Goal: Task Accomplishment & Management: Manage account settings

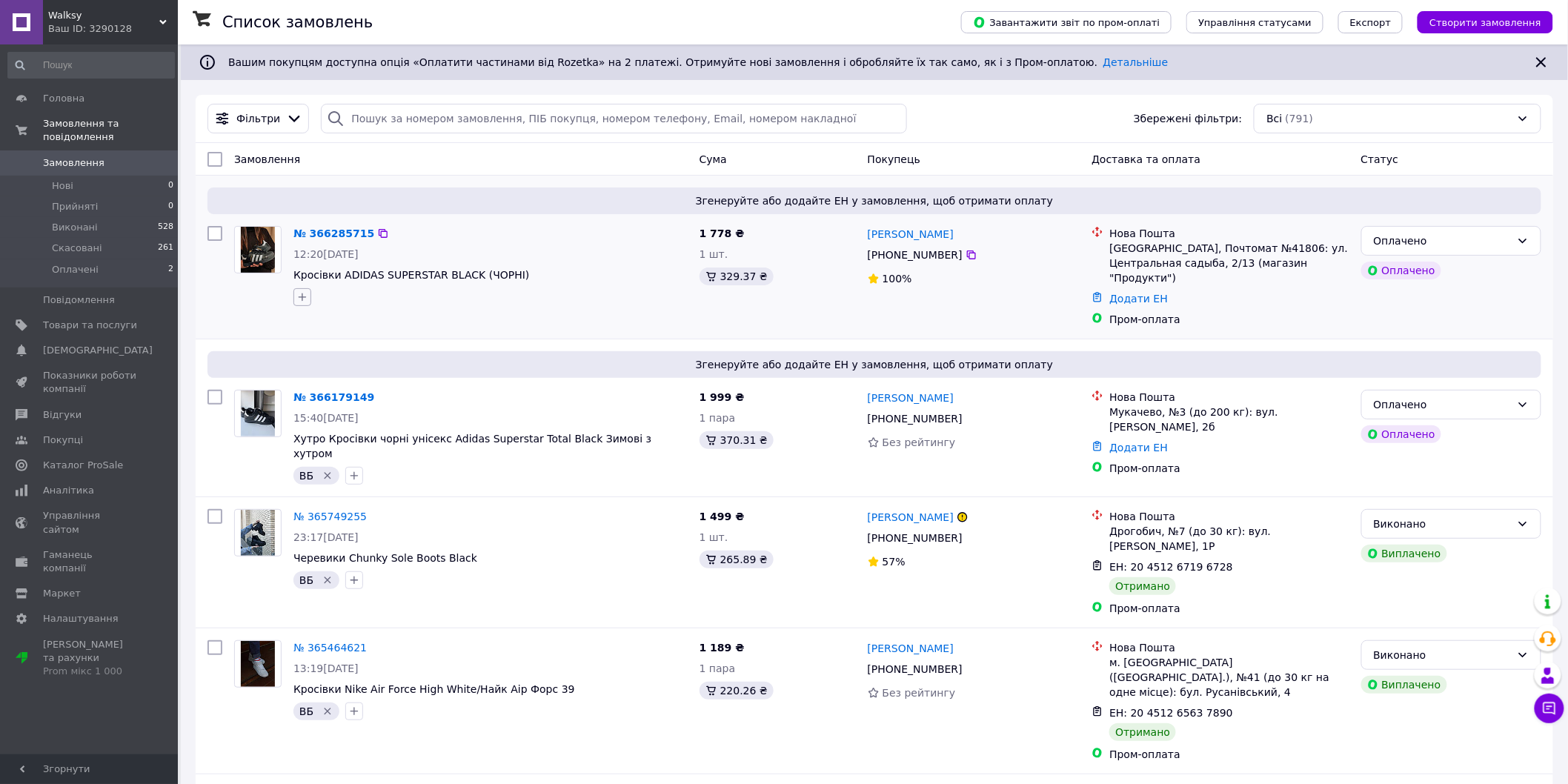
click at [310, 304] on button "button" at bounding box center [302, 297] width 18 height 18
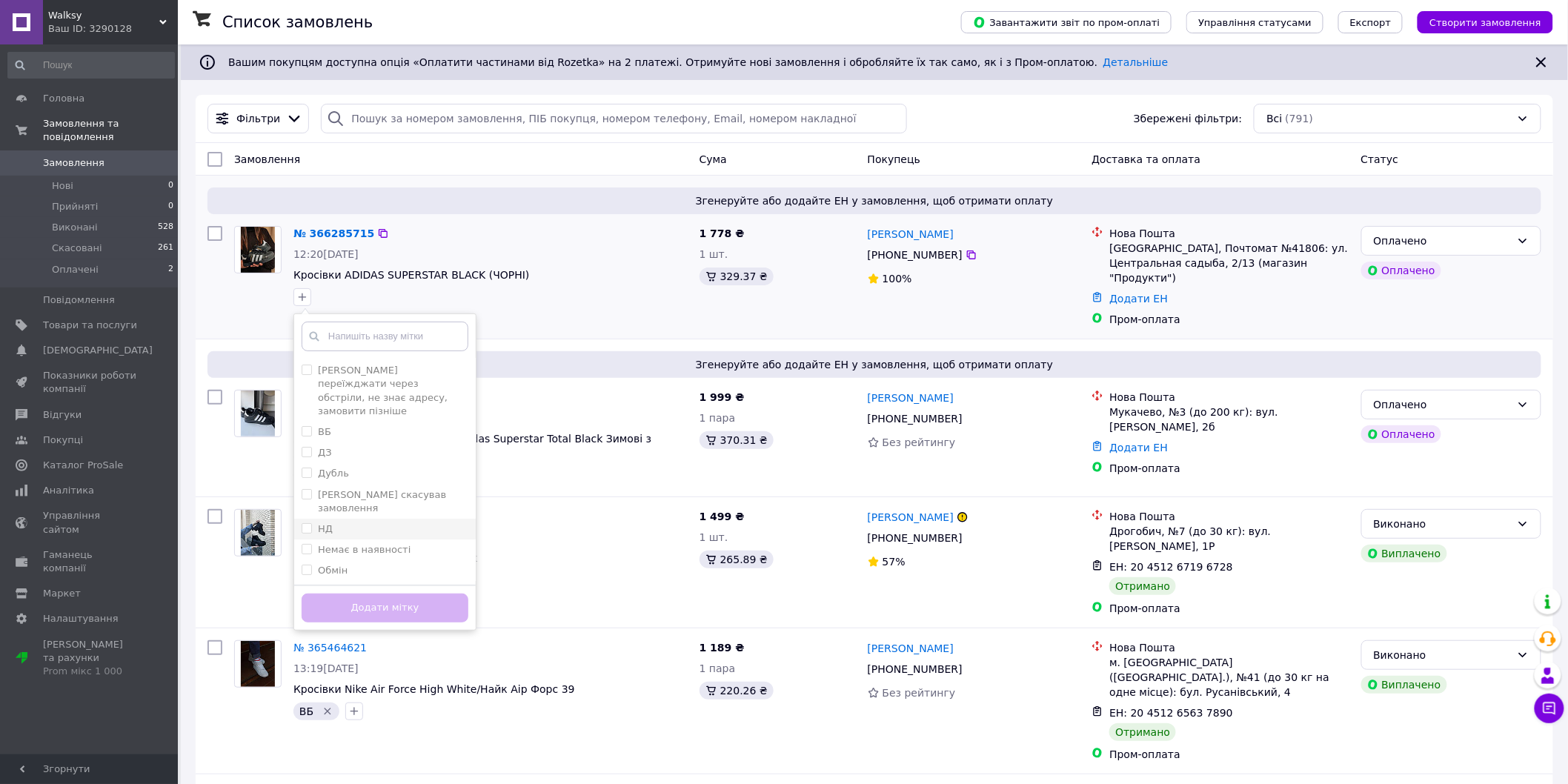
scroll to position [76, 0]
click at [305, 571] on input "Чат тут" at bounding box center [307, 576] width 10 height 10
checkbox input "true"
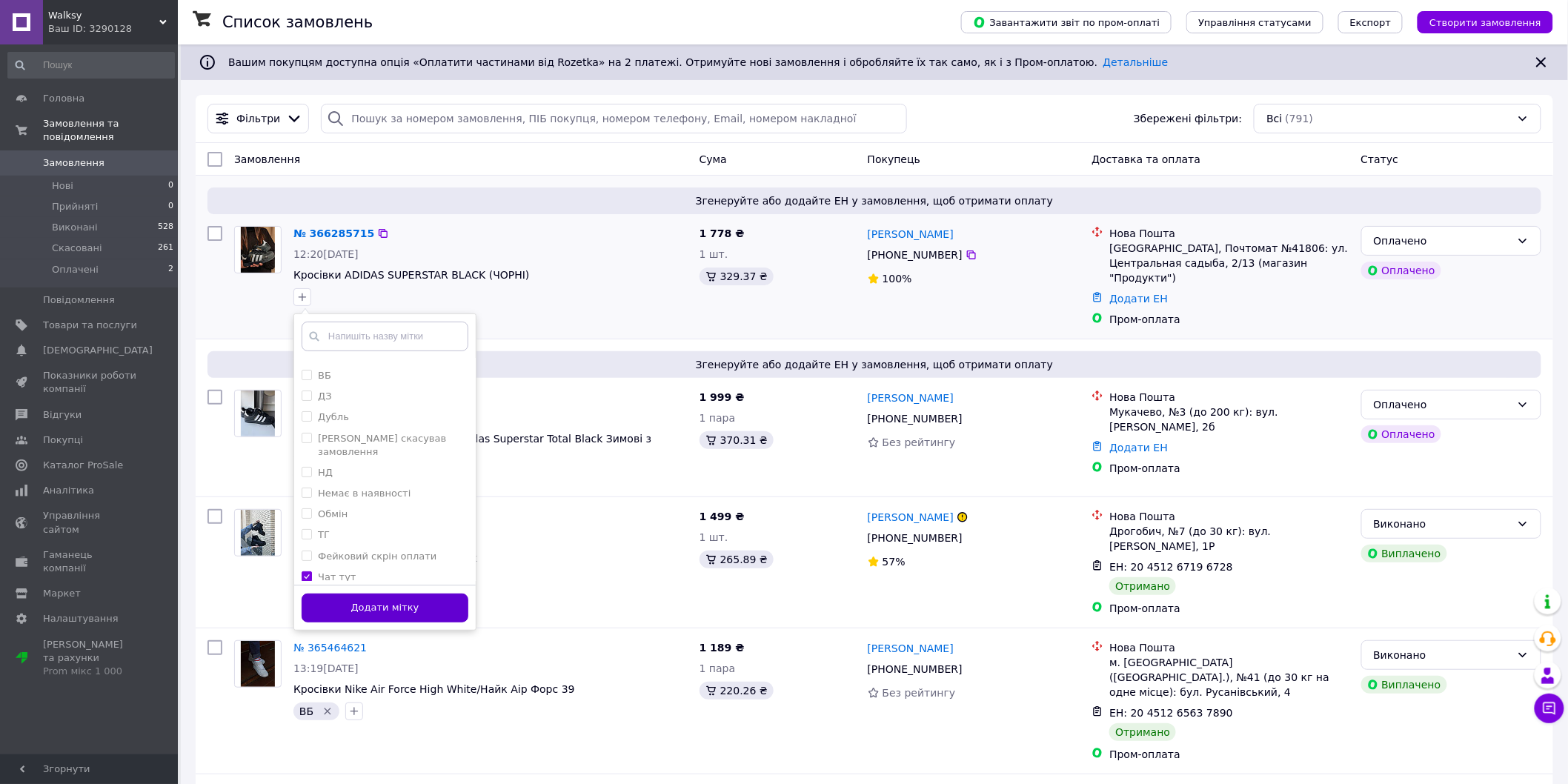
click at [341, 601] on button "Додати мітку" at bounding box center [385, 608] width 166 height 29
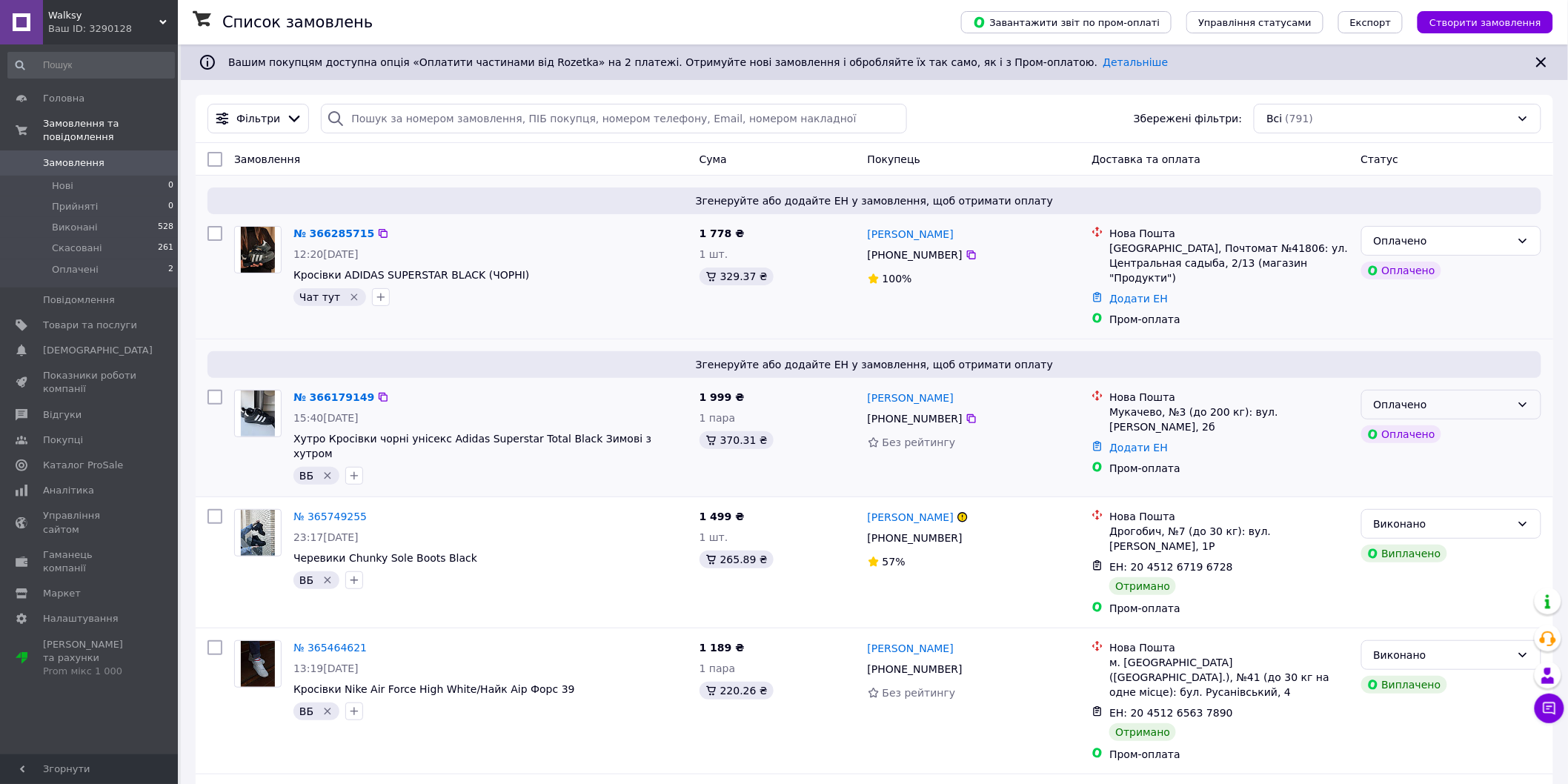
click at [1403, 396] on div "Оплачено" at bounding box center [1443, 404] width 138 height 16
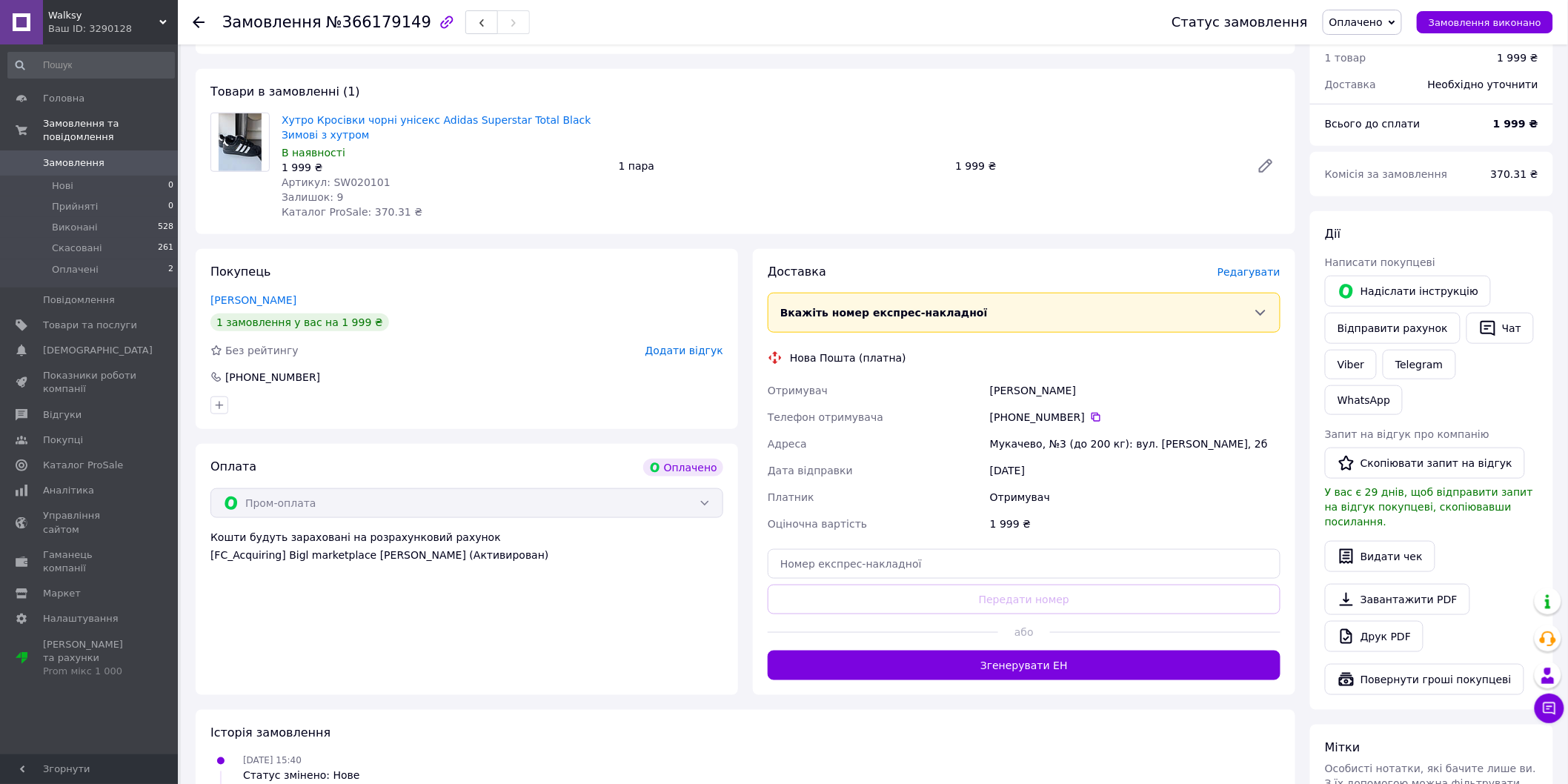
scroll to position [163, 0]
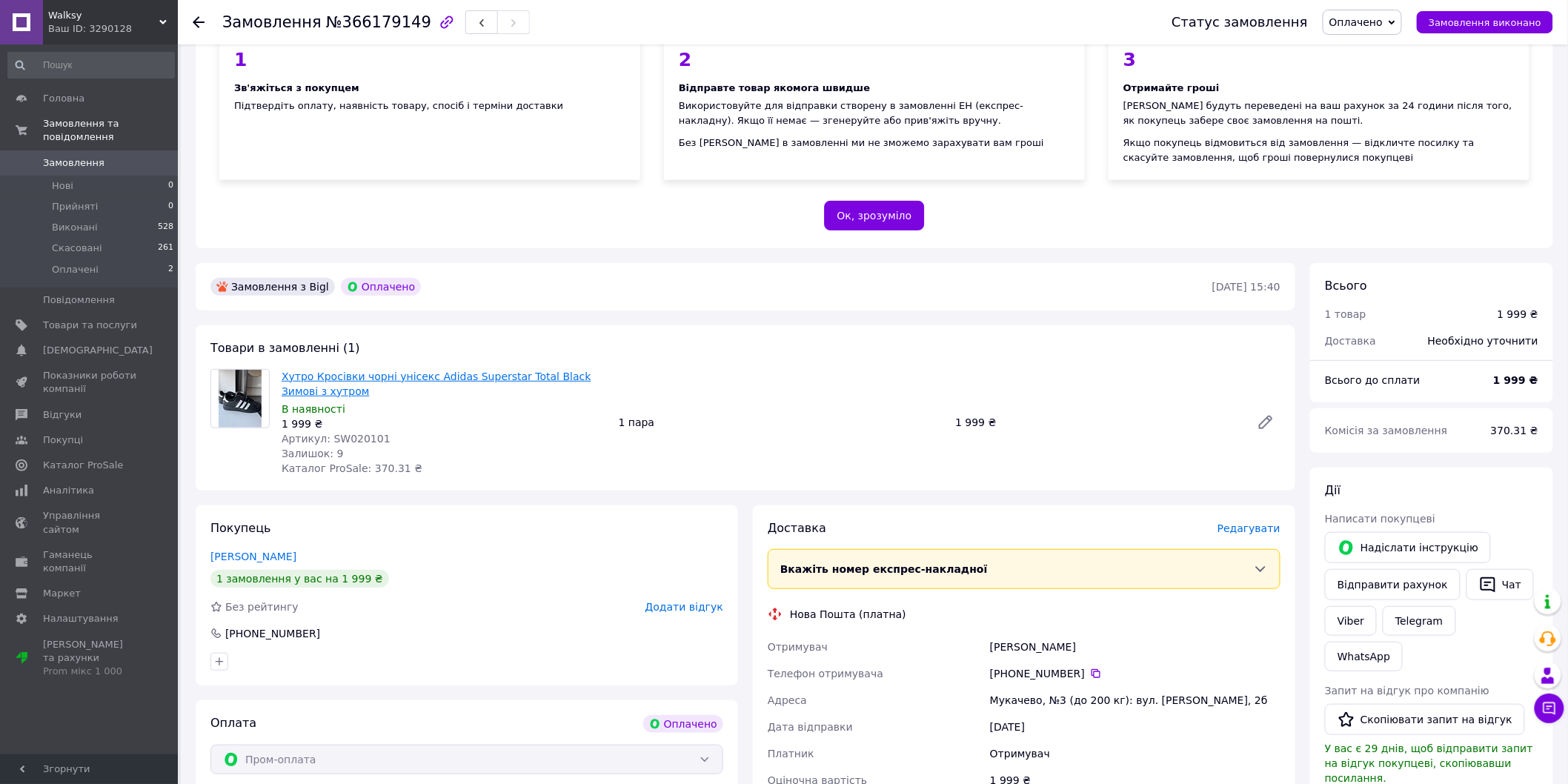
click at [375, 371] on link "Хутро Кросівки чорні унісекс Adidas Superstar Total Black Зимові з хутром" at bounding box center [437, 384] width 310 height 27
click at [1270, 416] on icon at bounding box center [1266, 422] width 12 height 12
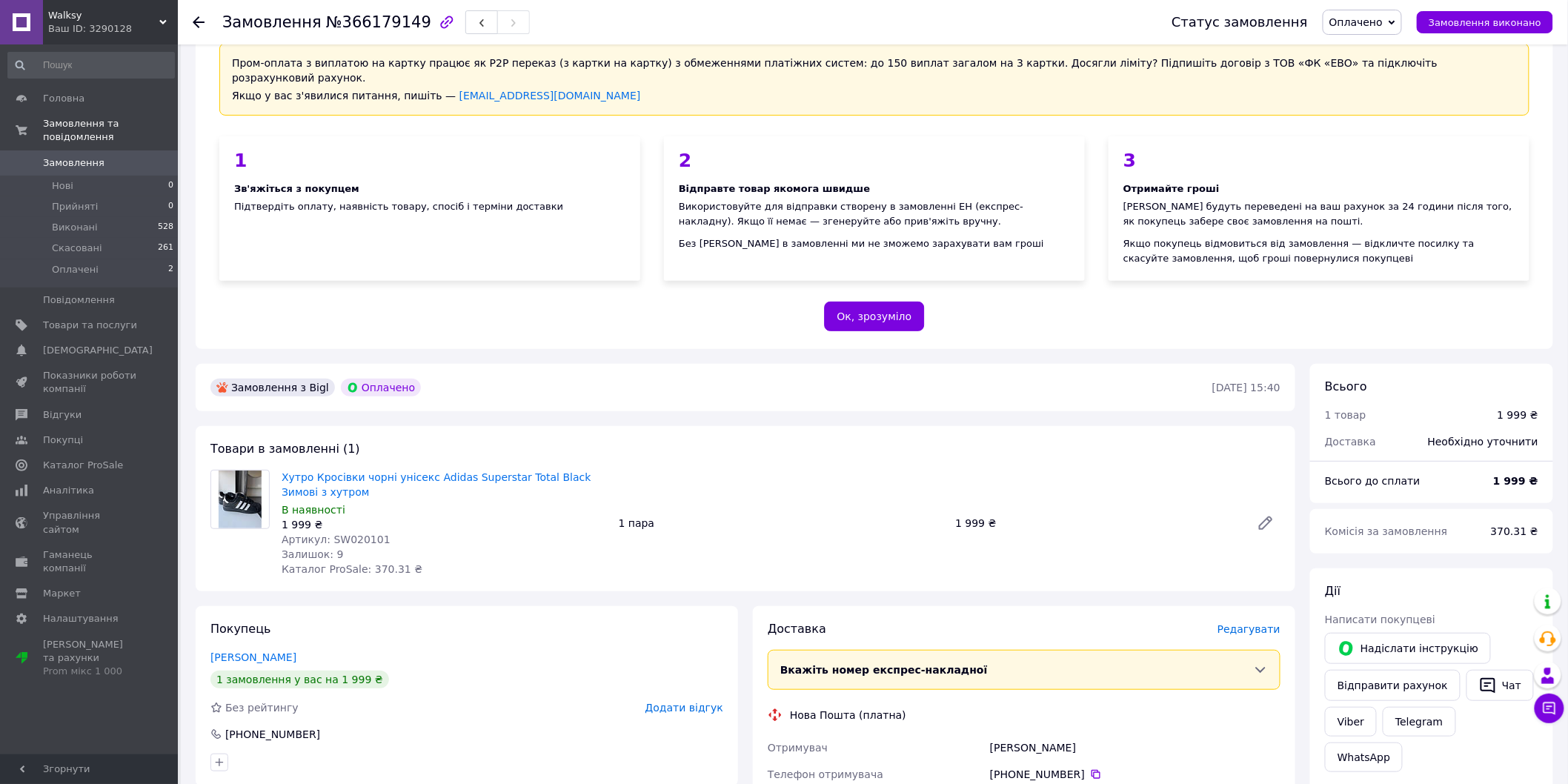
scroll to position [0, 0]
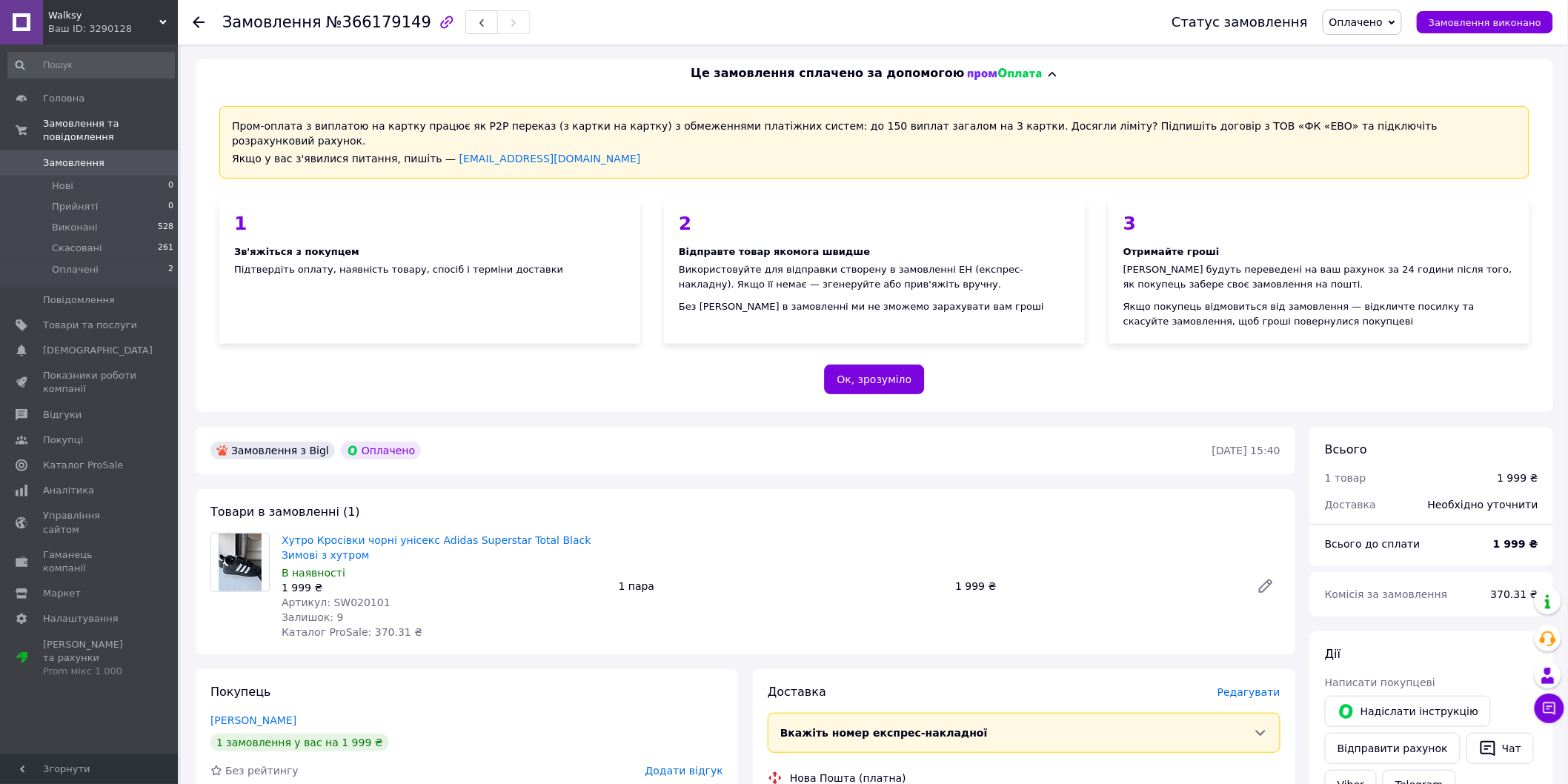
click at [198, 22] on use at bounding box center [198, 22] width 12 height 12
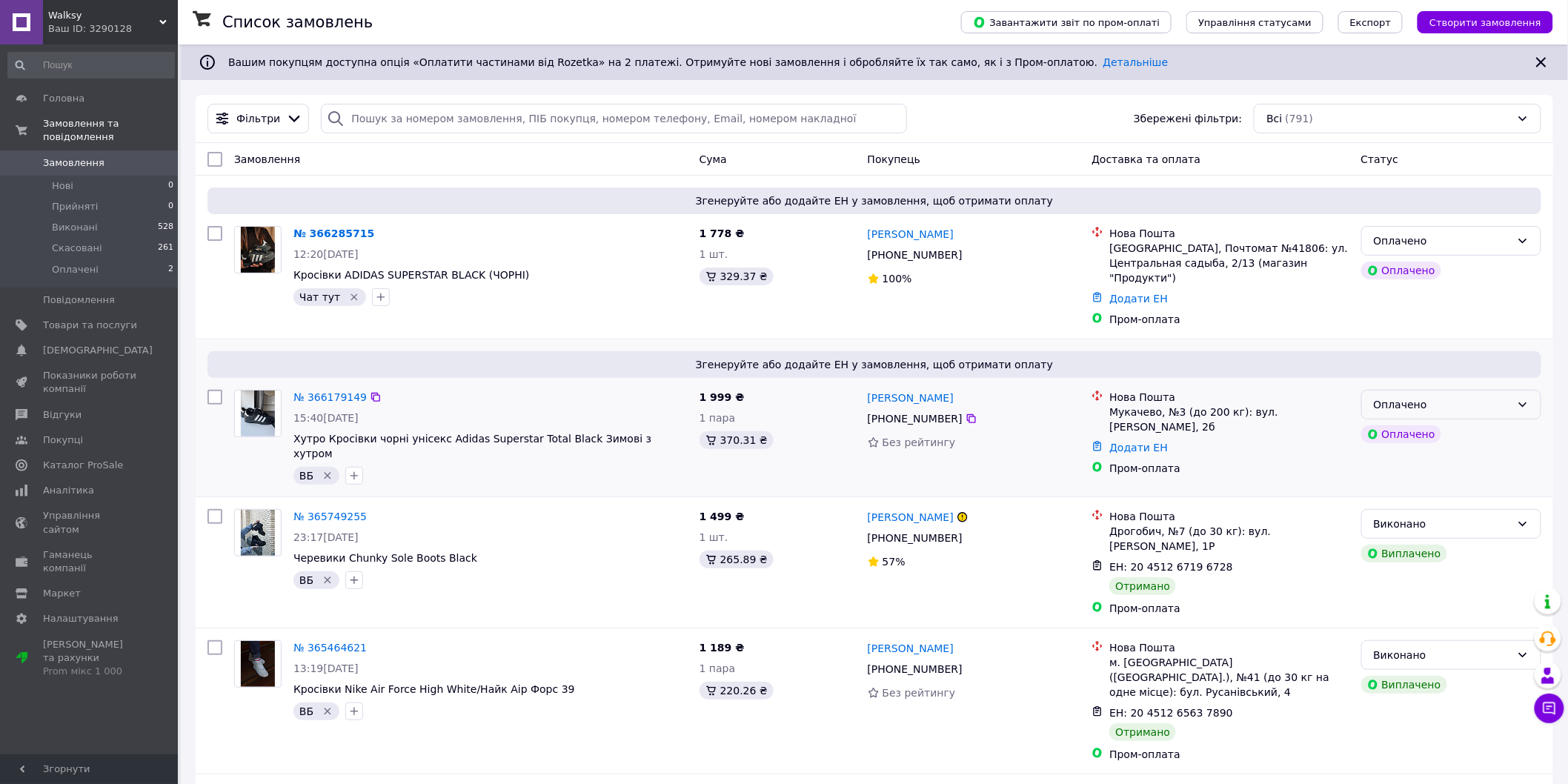
click at [1470, 396] on div "Оплачено" at bounding box center [1443, 404] width 138 height 16
click at [1423, 474] on li "Скасовано" at bounding box center [1452, 476] width 179 height 27
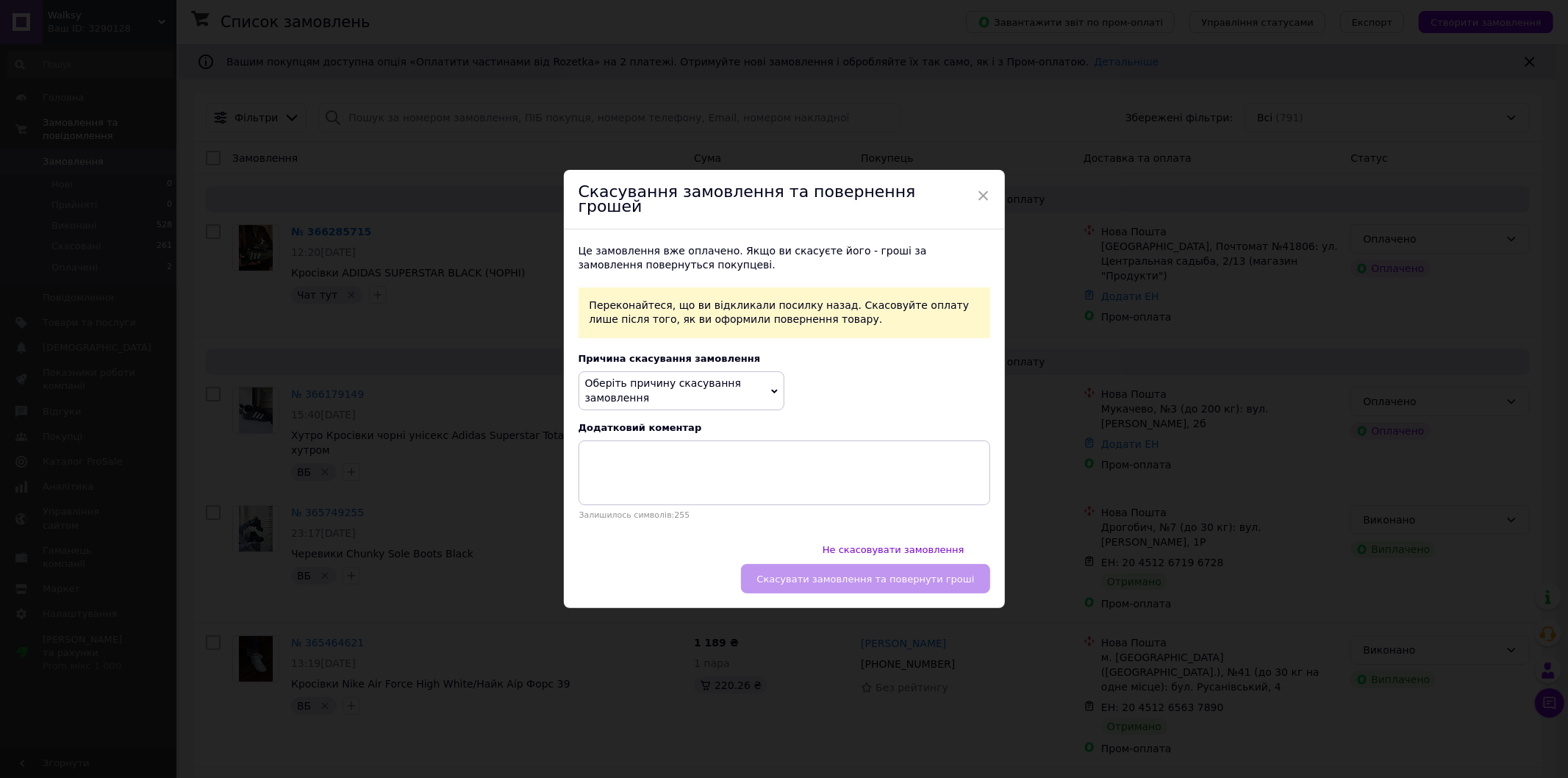
click at [678, 404] on span "Оберіть причину скасування замовлення" at bounding box center [681, 390] width 206 height 39
click at [663, 478] on li "На прохання покупця" at bounding box center [681, 468] width 205 height 21
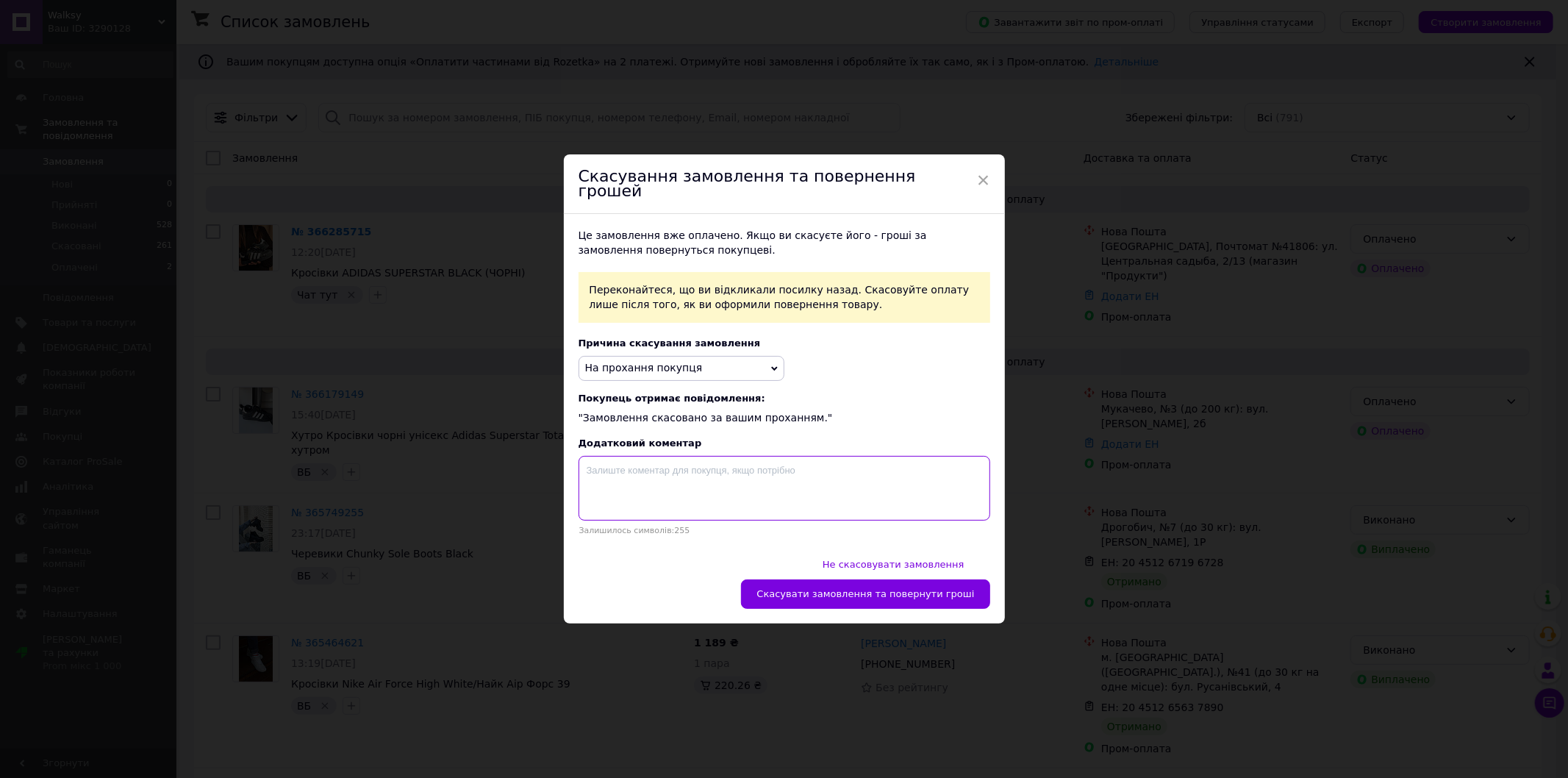
click at [681, 493] on textarea at bounding box center [784, 487] width 411 height 64
type textarea "Х"
type textarea "Хотіла 35 розмір"
click at [843, 588] on span "Скасувати замовлення та повернути гроші" at bounding box center [865, 593] width 218 height 11
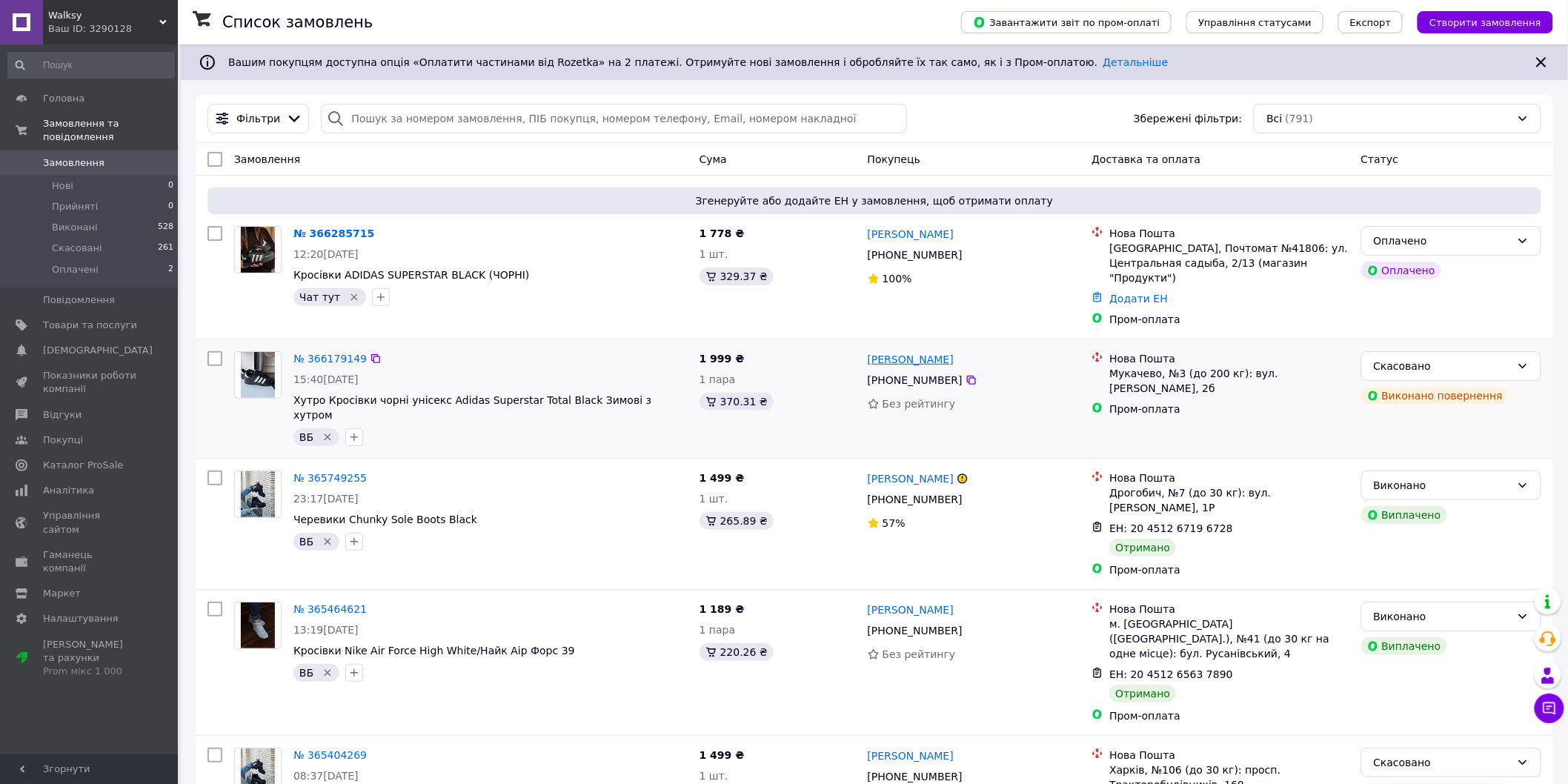
click at [929, 352] on link "[PERSON_NAME]" at bounding box center [911, 359] width 86 height 15
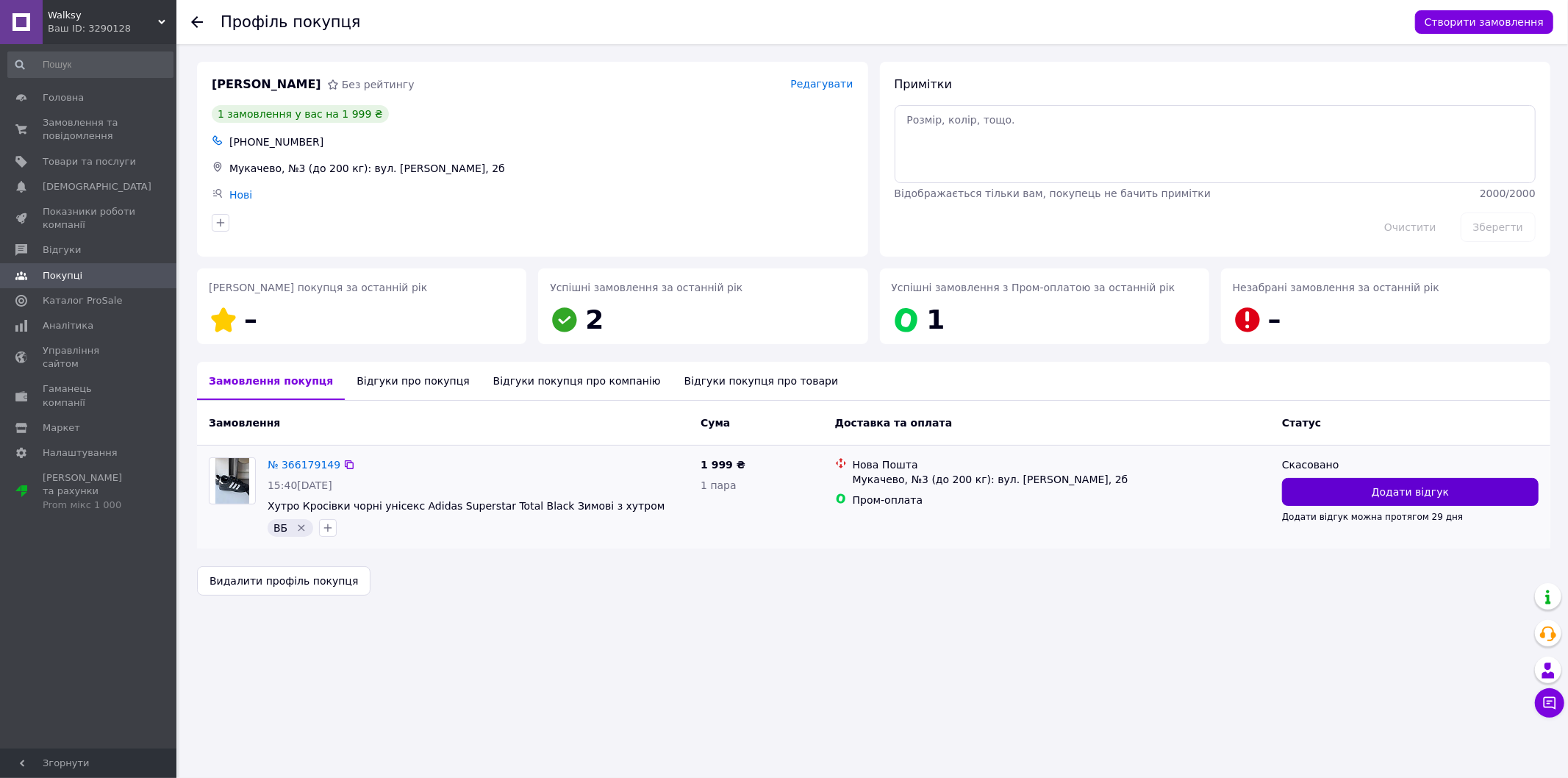
click at [1343, 489] on button "Додати відгук" at bounding box center [1411, 491] width 257 height 28
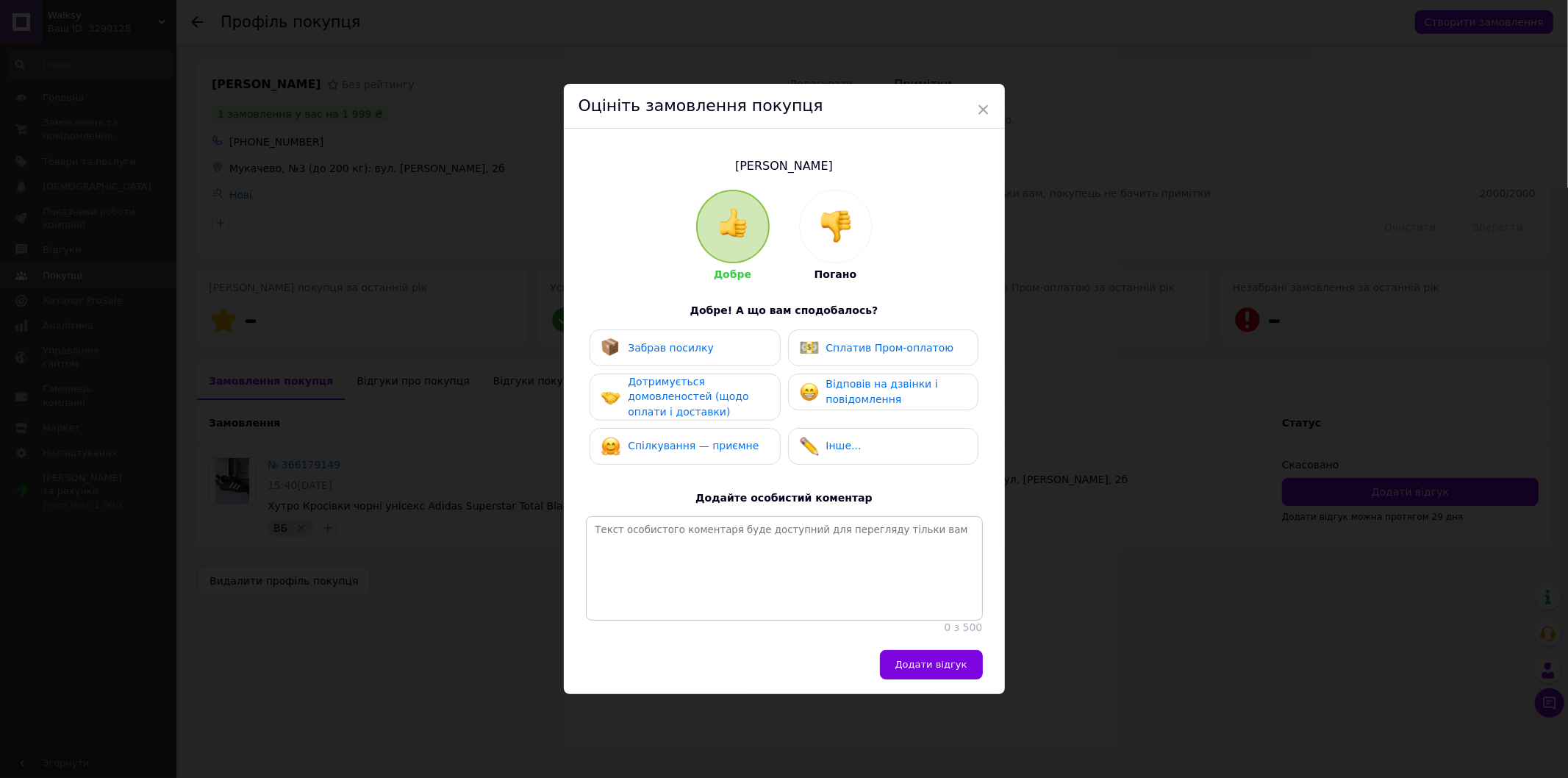
click at [821, 220] on img at bounding box center [835, 226] width 33 height 33
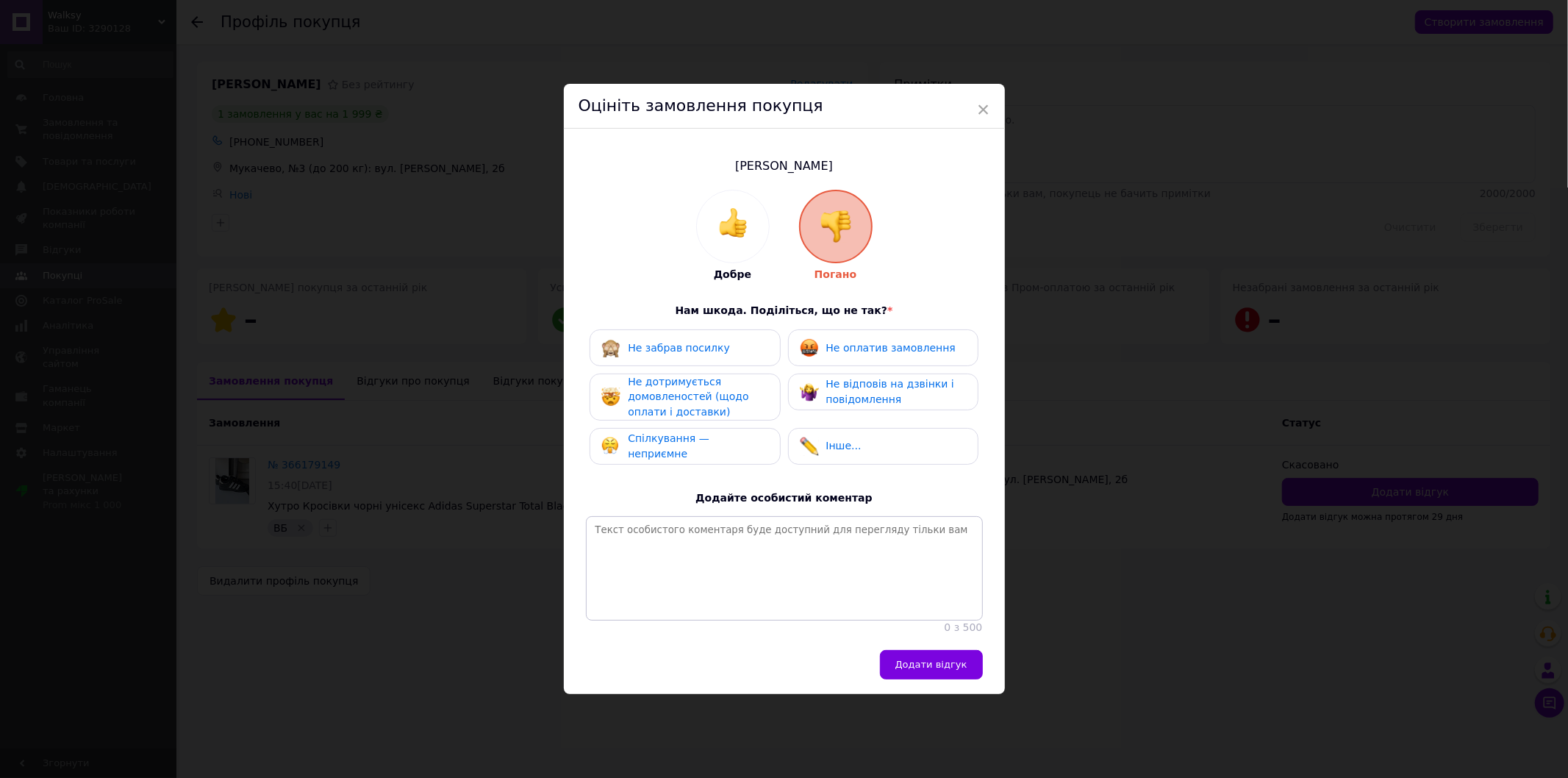
click at [701, 389] on span "Не дотримується домовленостей (щодо оплати і доставки)" at bounding box center [688, 396] width 121 height 42
click at [710, 439] on span "Спілкування — неприємне" at bounding box center [668, 447] width 82 height 28
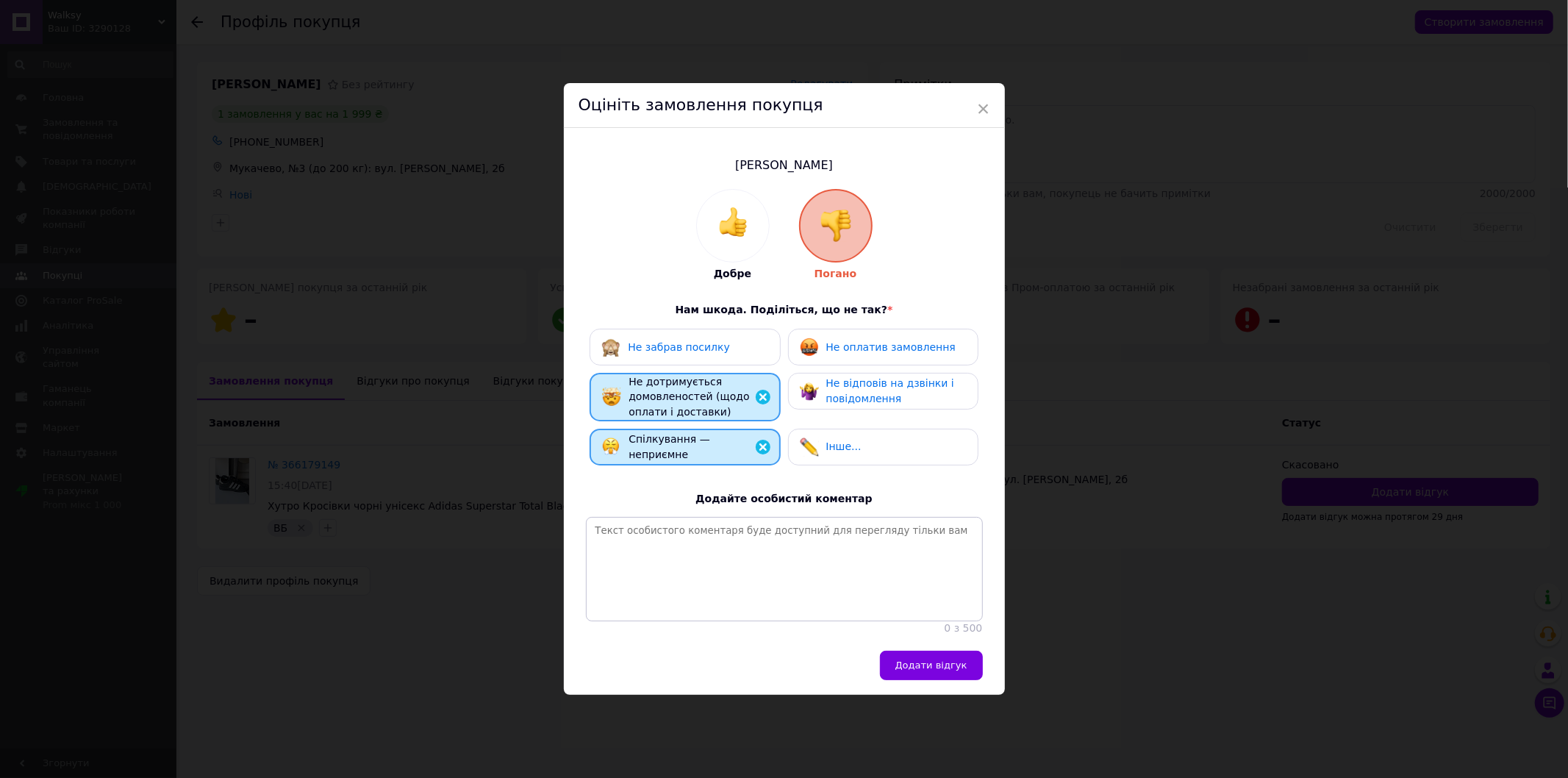
click at [850, 385] on span "Не відповів на дзвінки і повідомлення" at bounding box center [890, 390] width 128 height 28
drag, startPoint x: 847, startPoint y: 435, endPoint x: 805, endPoint y: 488, distance: 67.6
click at [845, 440] on span "Інше..." at bounding box center [844, 446] width 36 height 12
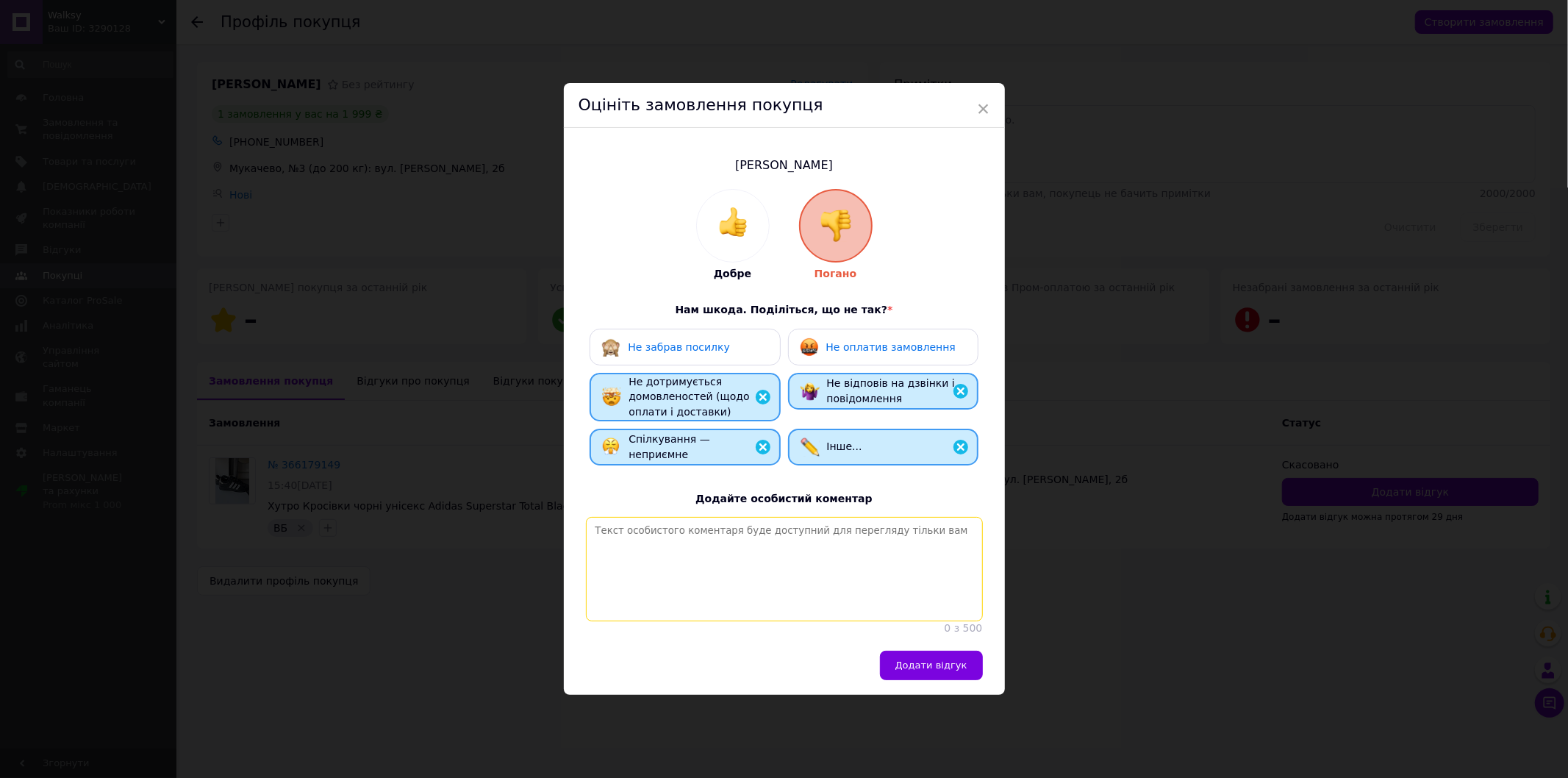
click at [724, 577] on textarea at bounding box center [785, 569] width 397 height 105
type textarea "Х"
type textarea "Замовляє 36 розмір, каже що потрібно 35 розмір, потім ще й звинувачує що в нас …"
click at [938, 663] on button "Додати відгук" at bounding box center [931, 665] width 103 height 30
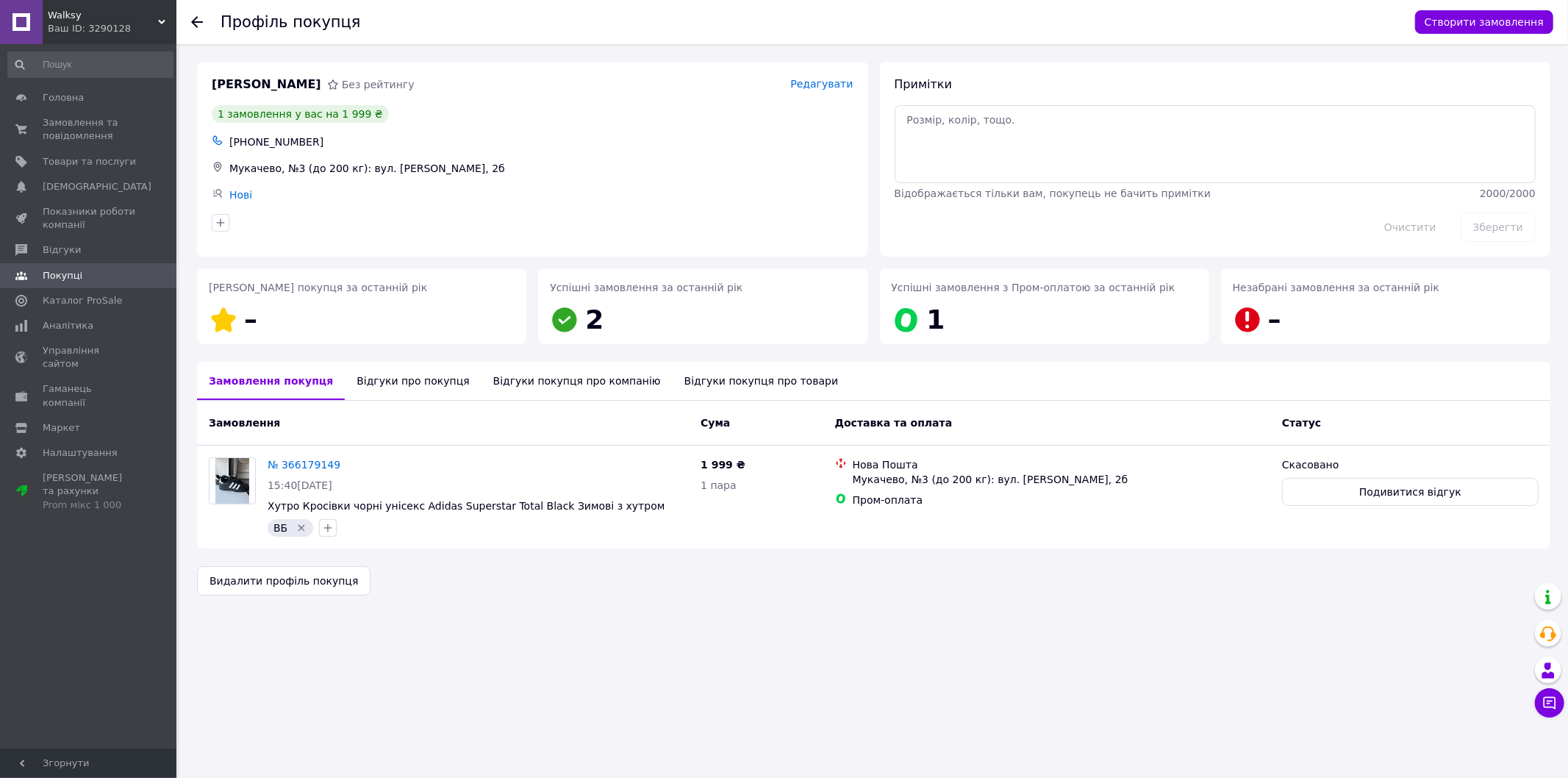
click at [204, 24] on div at bounding box center [206, 22] width 30 height 44
click at [197, 19] on icon at bounding box center [197, 22] width 12 height 12
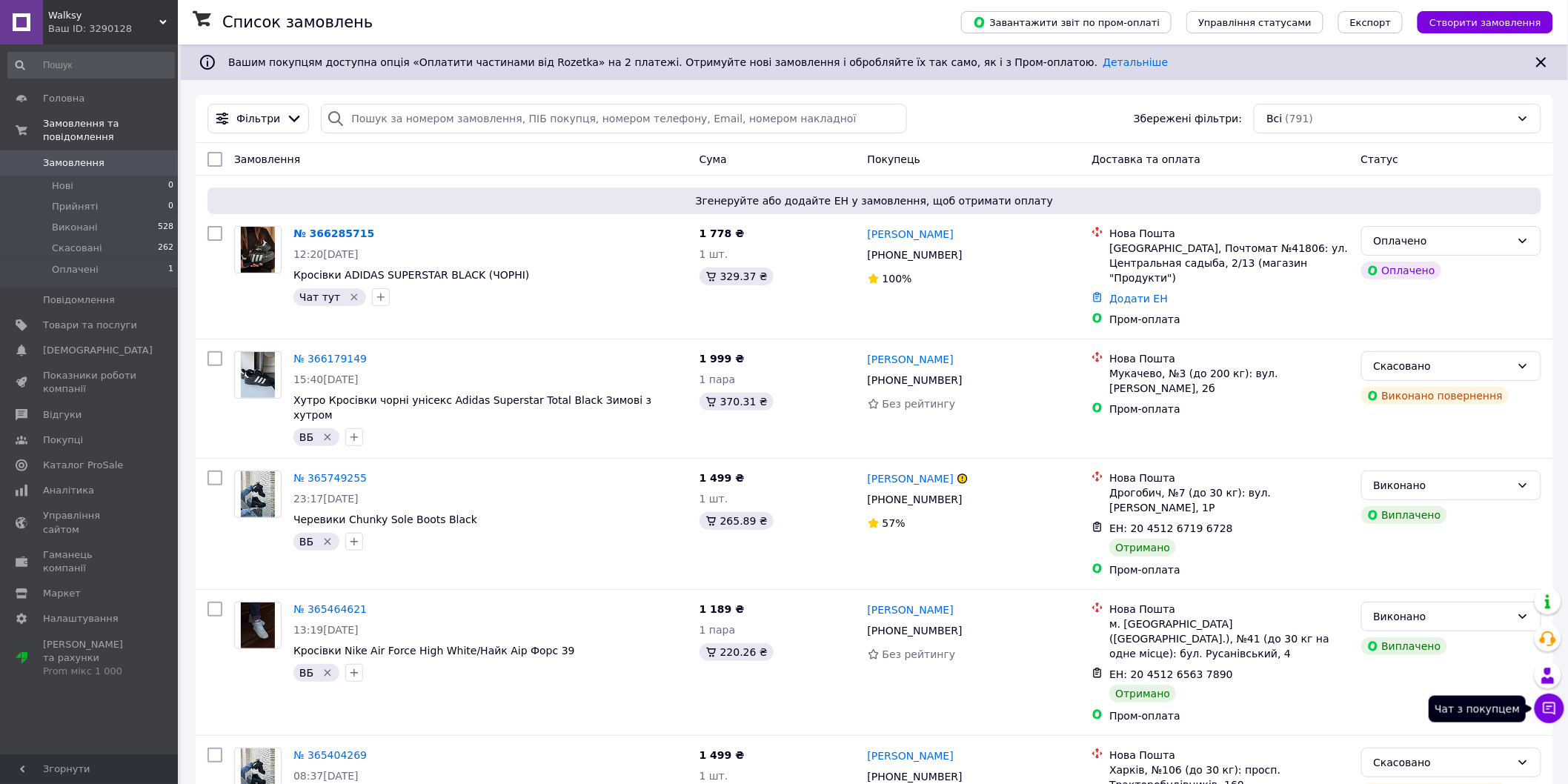
click at [1549, 713] on icon at bounding box center [1550, 708] width 13 height 13
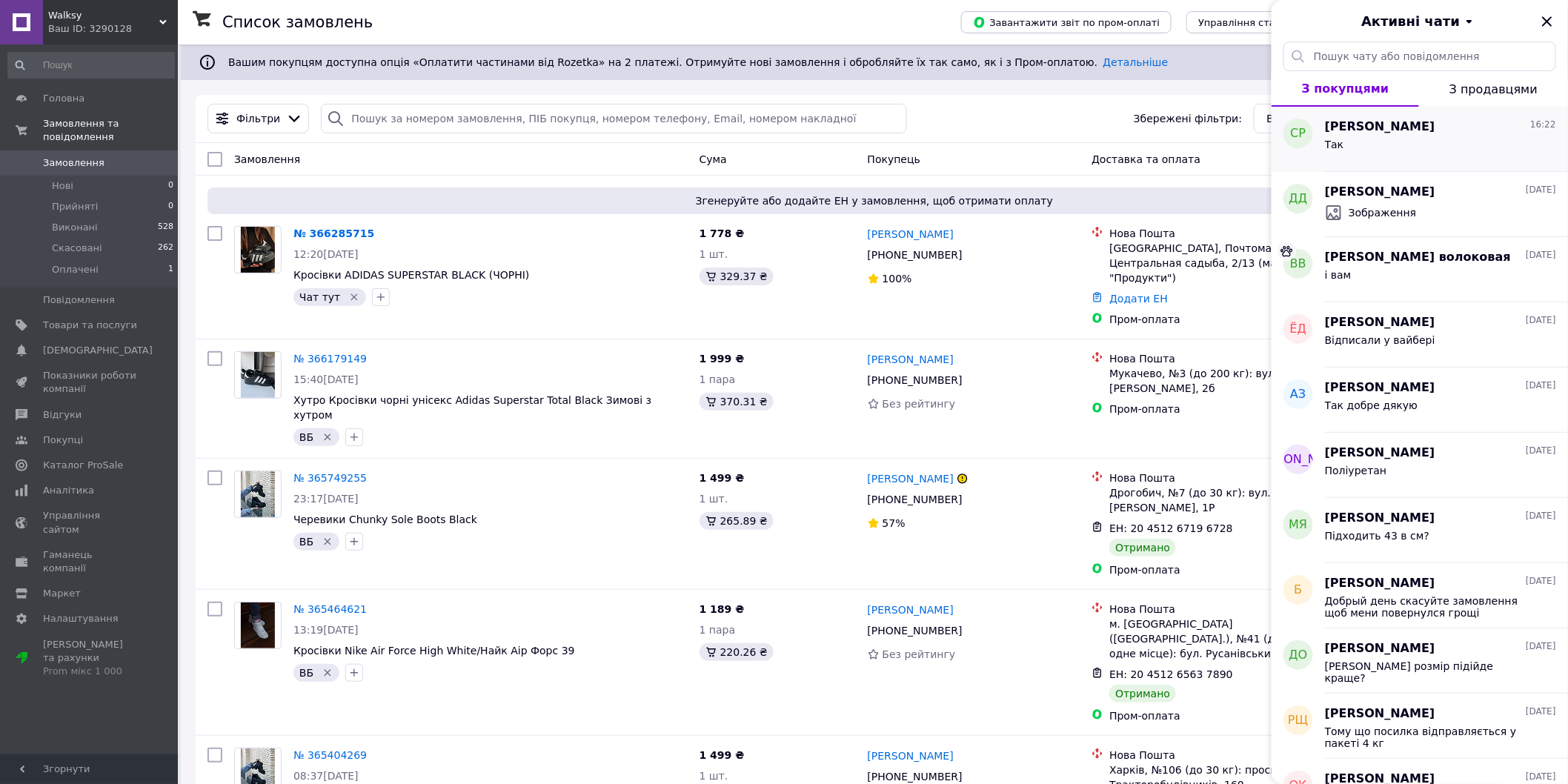
click at [1475, 156] on div "Так" at bounding box center [1441, 147] width 231 height 24
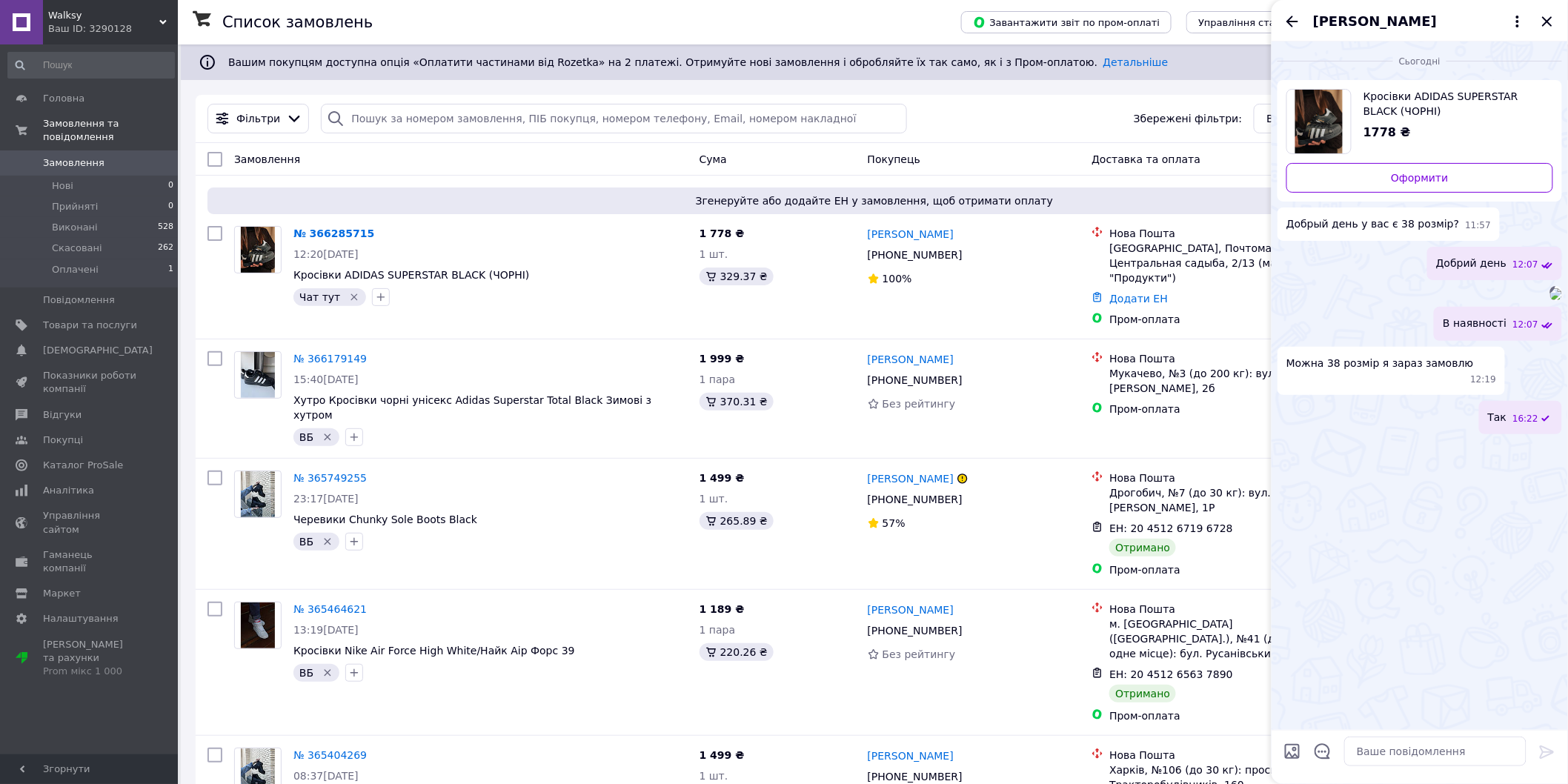
click at [1076, 112] on div "Фільтри Збережені фільтри: Всі (791)" at bounding box center [874, 119] width 1346 height 30
drag, startPoint x: 1548, startPoint y: 33, endPoint x: 1550, endPoint y: 25, distance: 8.2
click at [1548, 30] on div "[PERSON_NAME]" at bounding box center [1419, 21] width 296 height 42
click at [1550, 25] on icon "Закрити" at bounding box center [1548, 22] width 18 height 18
